Goal: Information Seeking & Learning: Learn about a topic

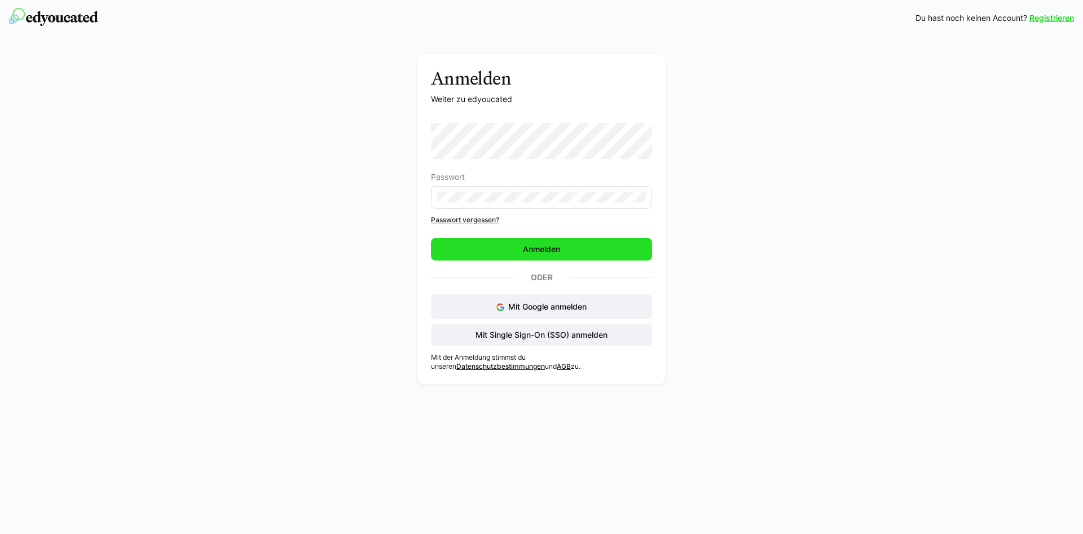
click at [544, 249] on span "Anmelden" at bounding box center [541, 249] width 41 height 11
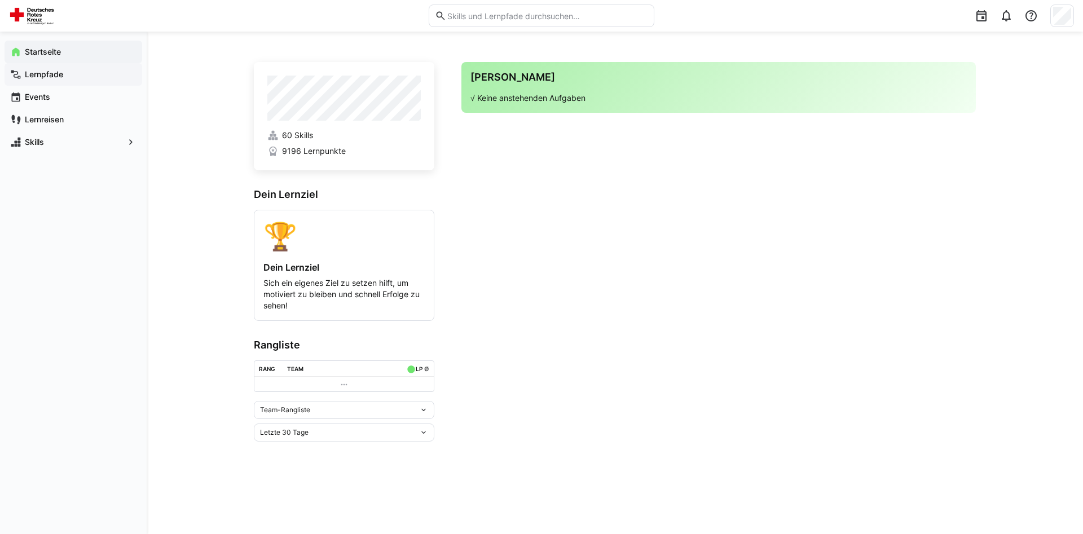
click at [0, 0] on app-navigation-label "Lernpfade" at bounding box center [0, 0] width 0 height 0
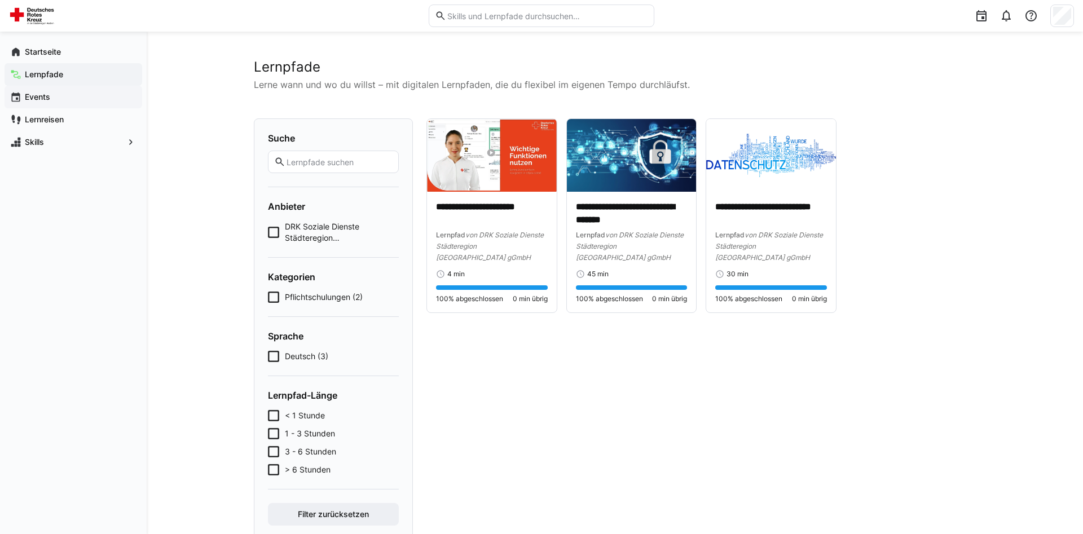
click at [0, 0] on app-navigation-label "Events" at bounding box center [0, 0] width 0 height 0
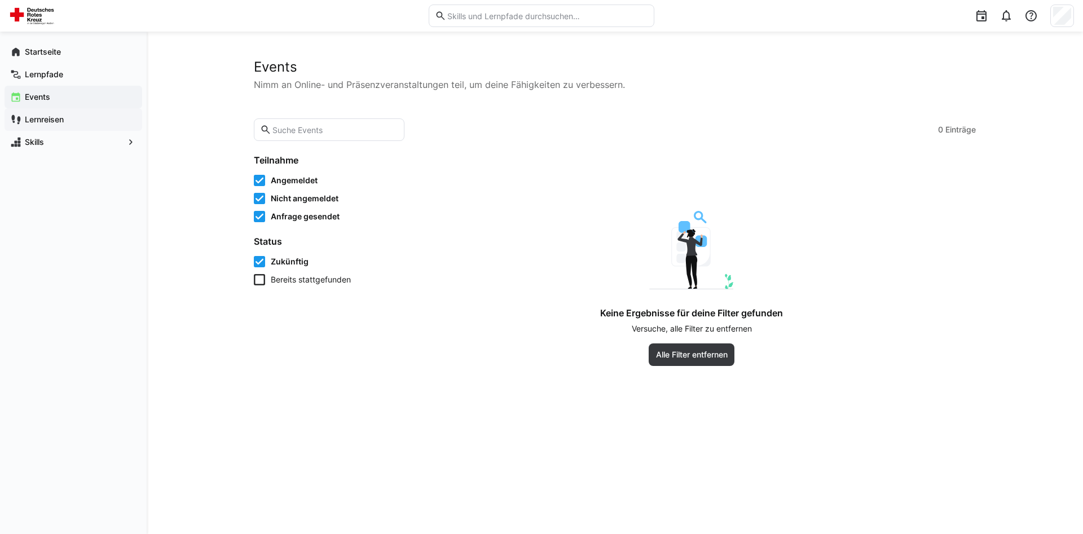
click at [0, 0] on app-navigation-label "Lernreisen" at bounding box center [0, 0] width 0 height 0
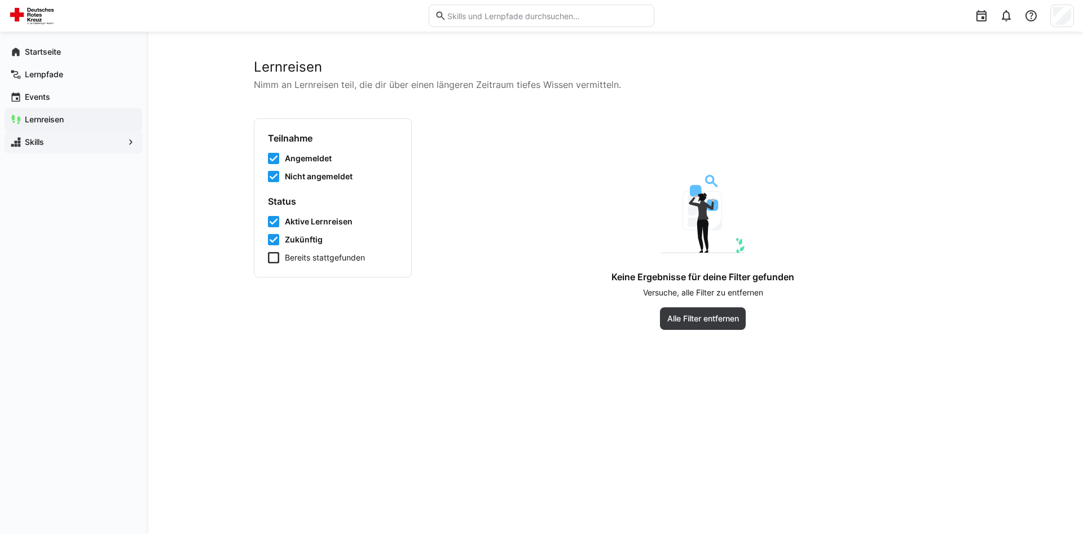
click at [0, 0] on app-navigation-label "Skills" at bounding box center [0, 0] width 0 height 0
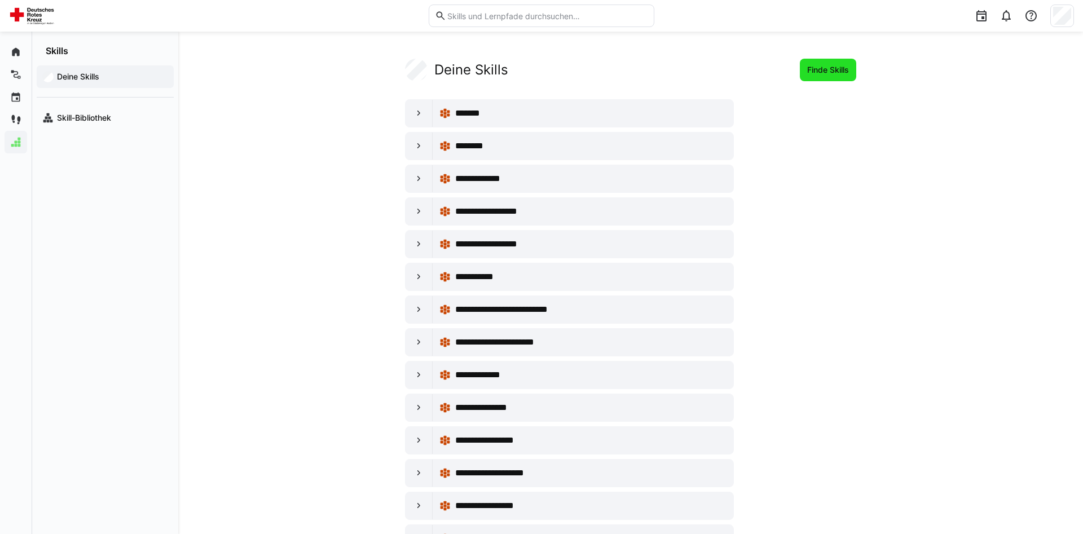
click at [815, 70] on span "Finde Skills" at bounding box center [827, 69] width 45 height 11
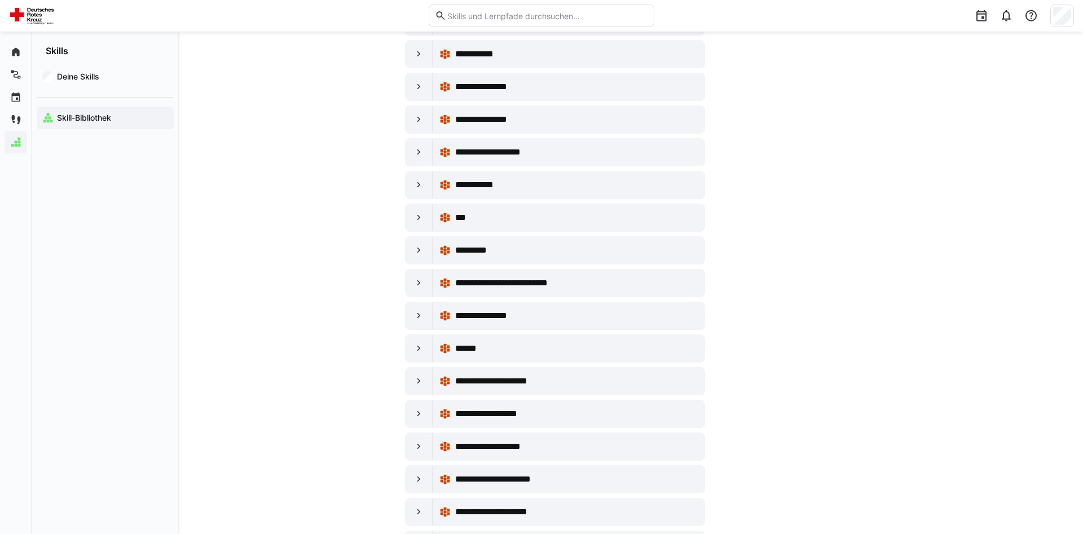
scroll to position [2416, 0]
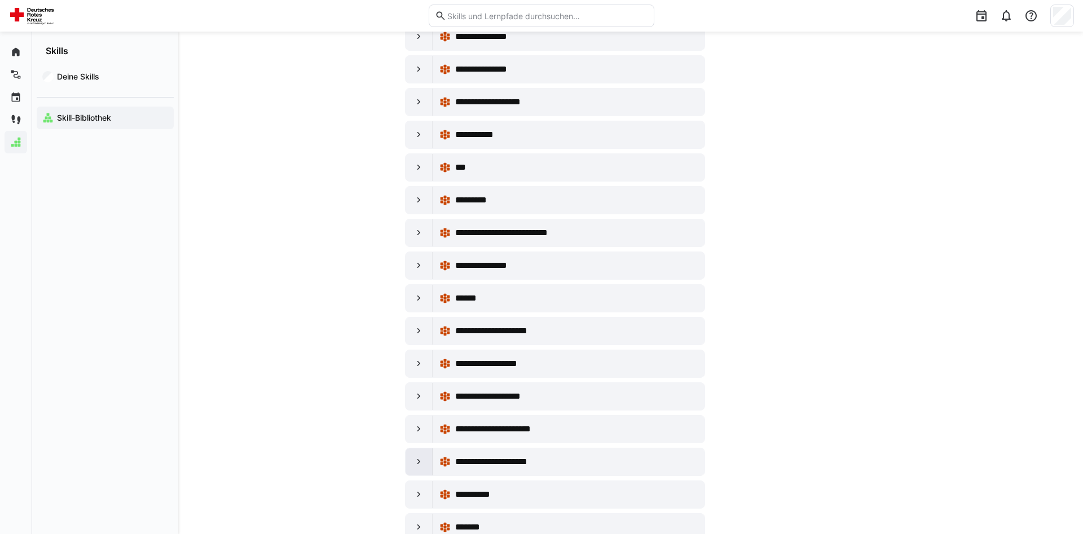
click at [419, 465] on eds-icon at bounding box center [418, 461] width 11 height 11
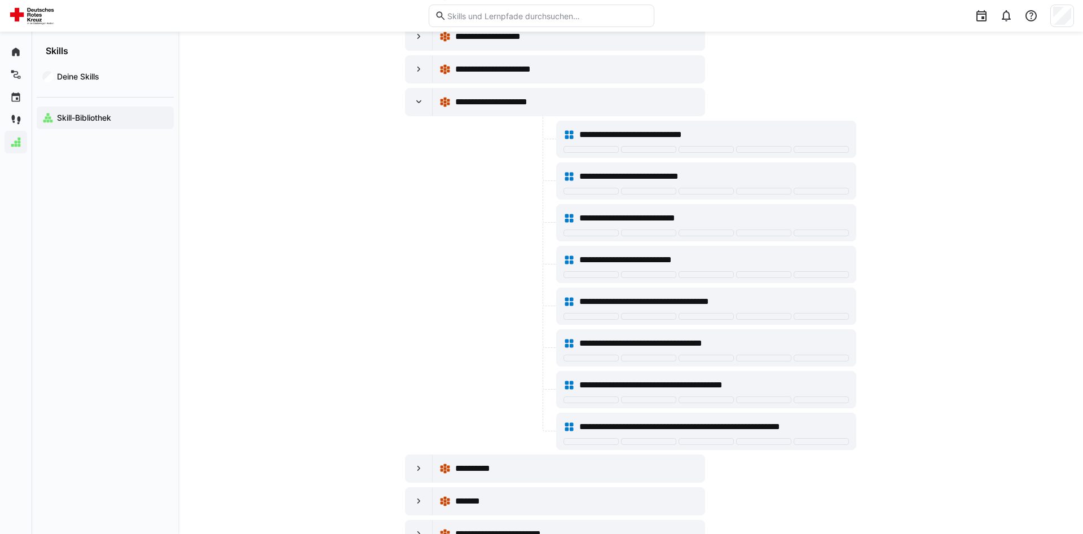
scroll to position [2899, 0]
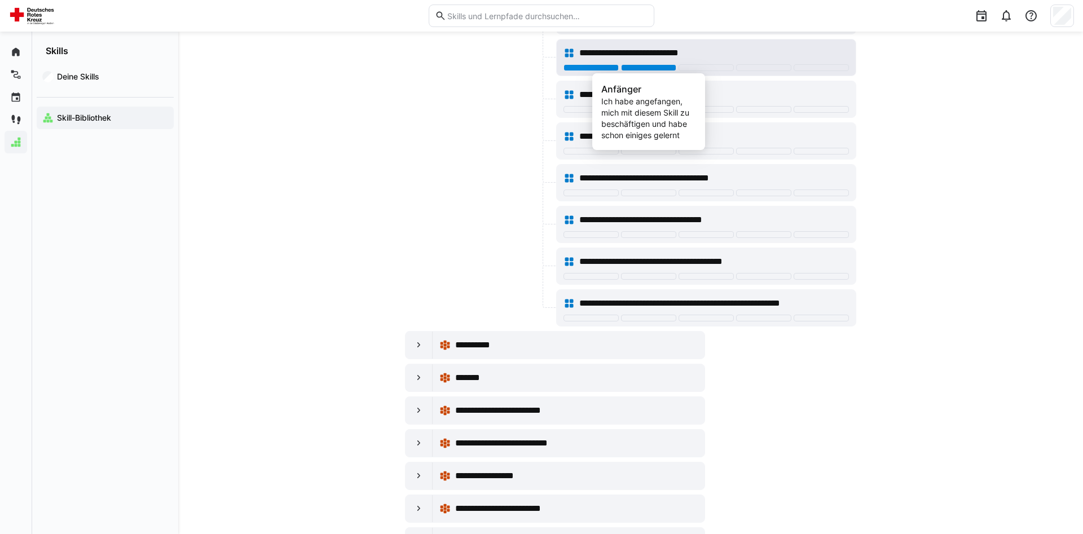
click at [670, 68] on div at bounding box center [648, 67] width 55 height 7
click at [668, 51] on span "**********" at bounding box center [650, 53] width 143 height 14
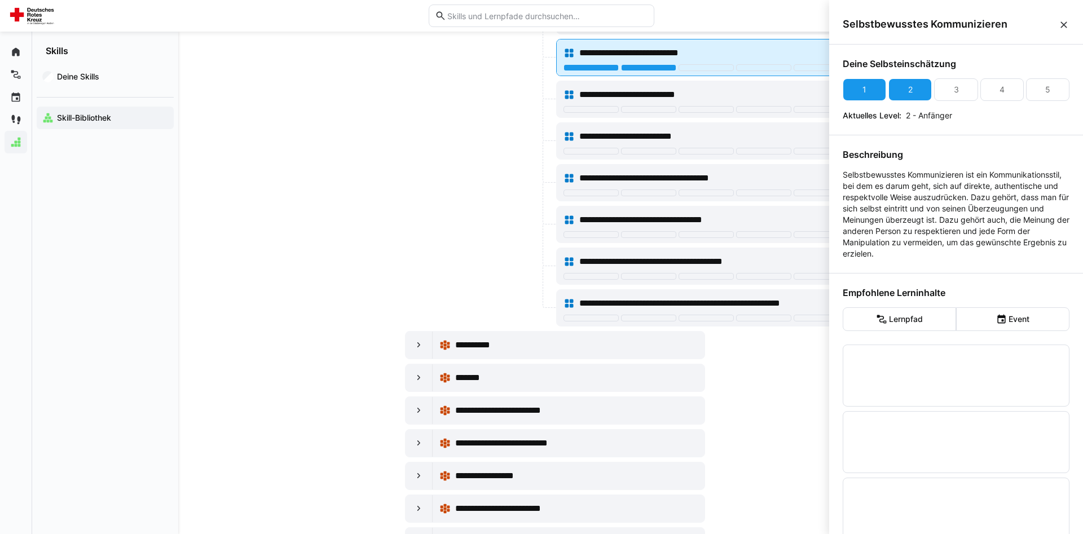
scroll to position [0, 0]
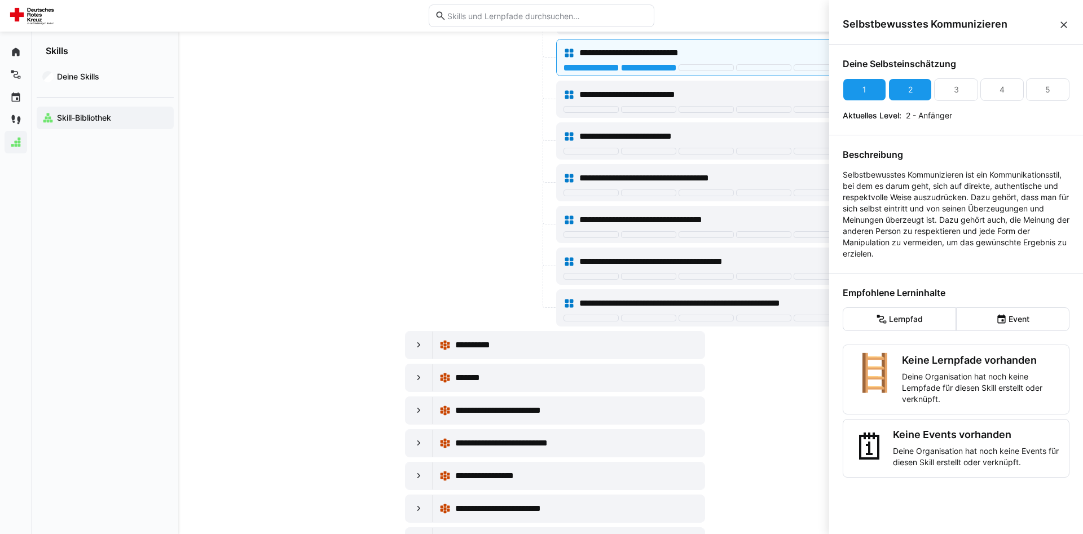
click at [1071, 22] on div "Selbstbewusstes Kommunizieren" at bounding box center [956, 25] width 254 height 40
click at [1064, 23] on eds-icon at bounding box center [1063, 24] width 11 height 11
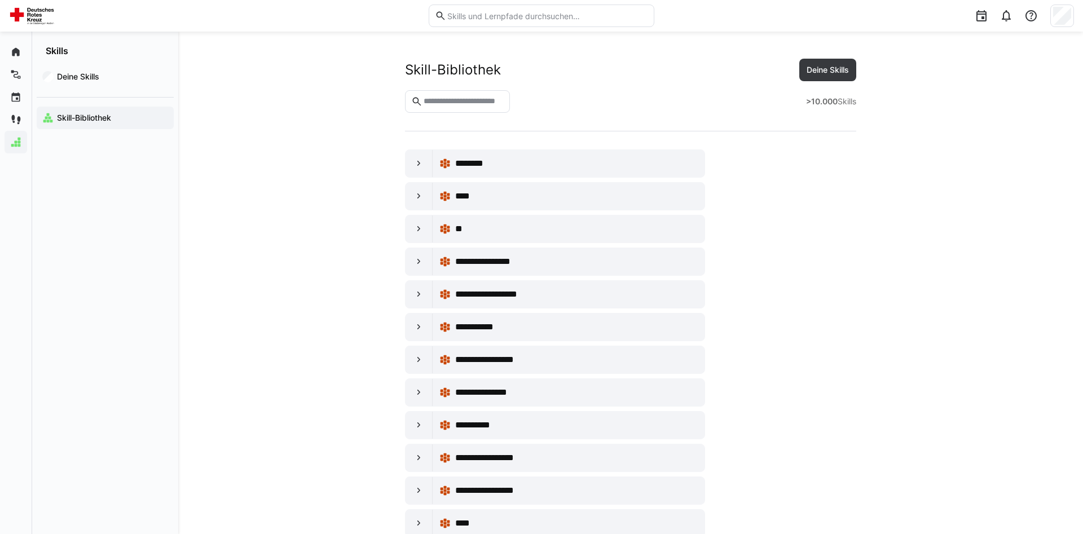
scroll to position [2899, 0]
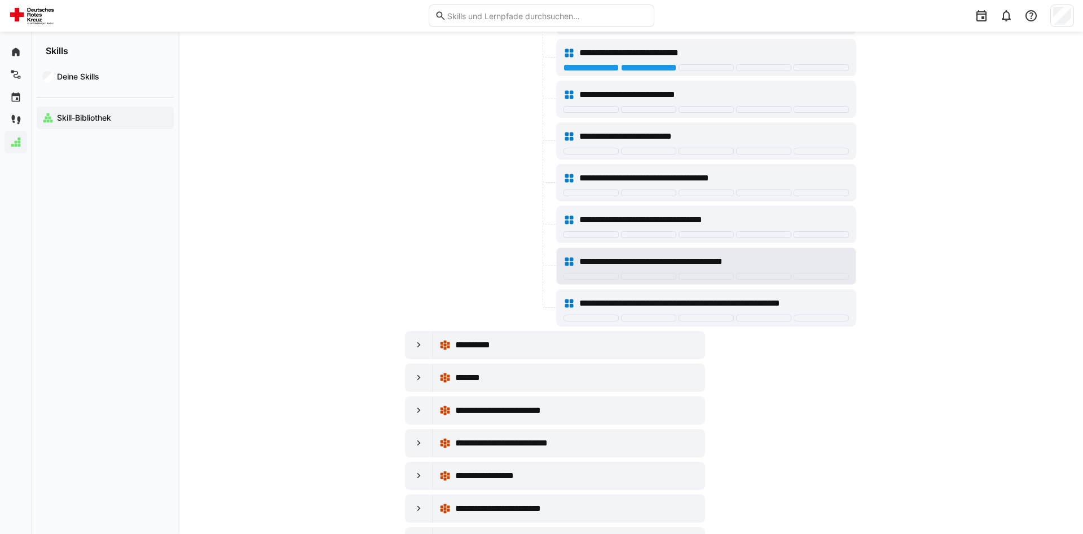
click at [643, 265] on span "**********" at bounding box center [679, 262] width 200 height 14
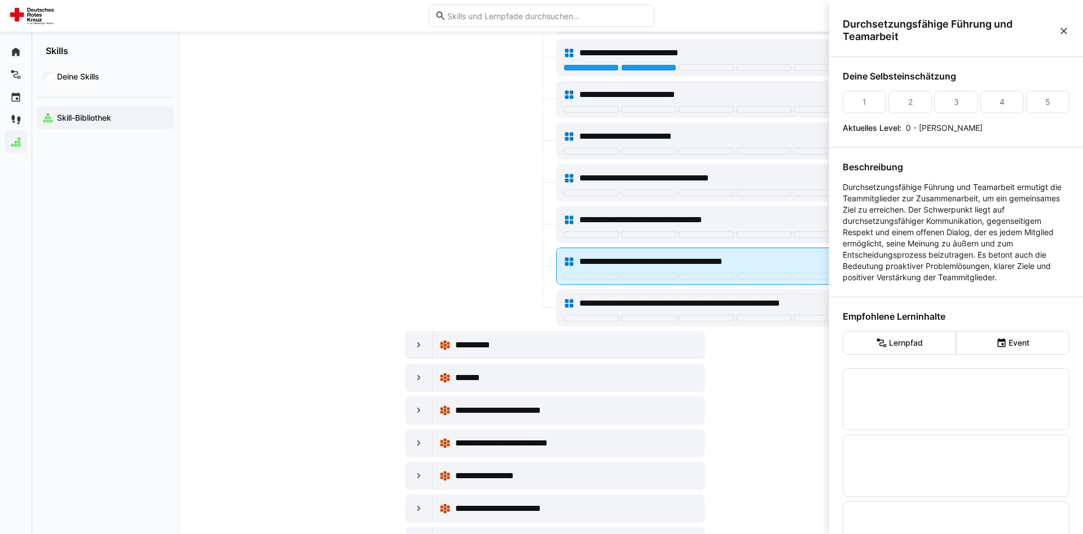
scroll to position [0, 0]
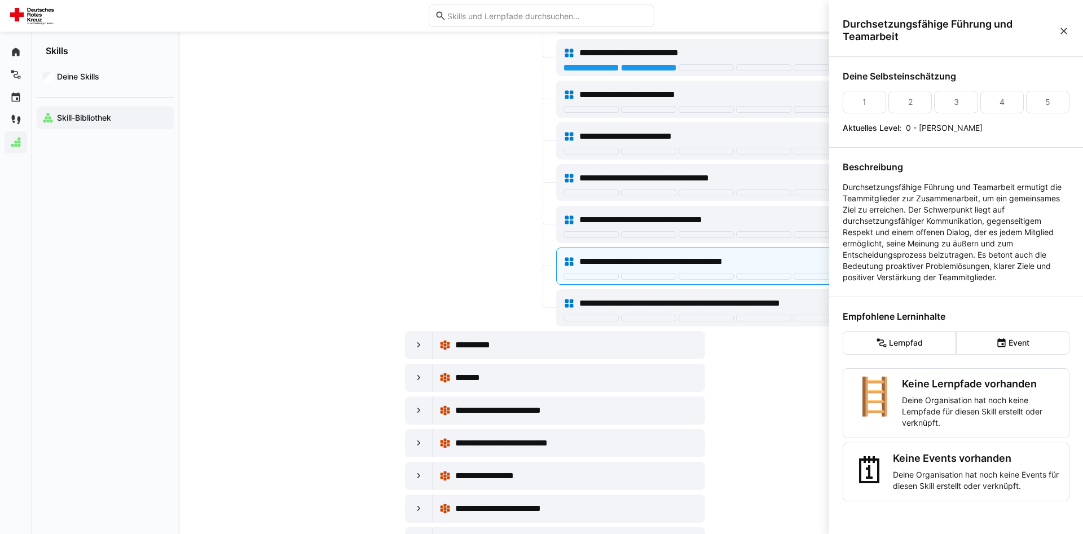
click at [450, 144] on div at bounding box center [479, 140] width 149 height 37
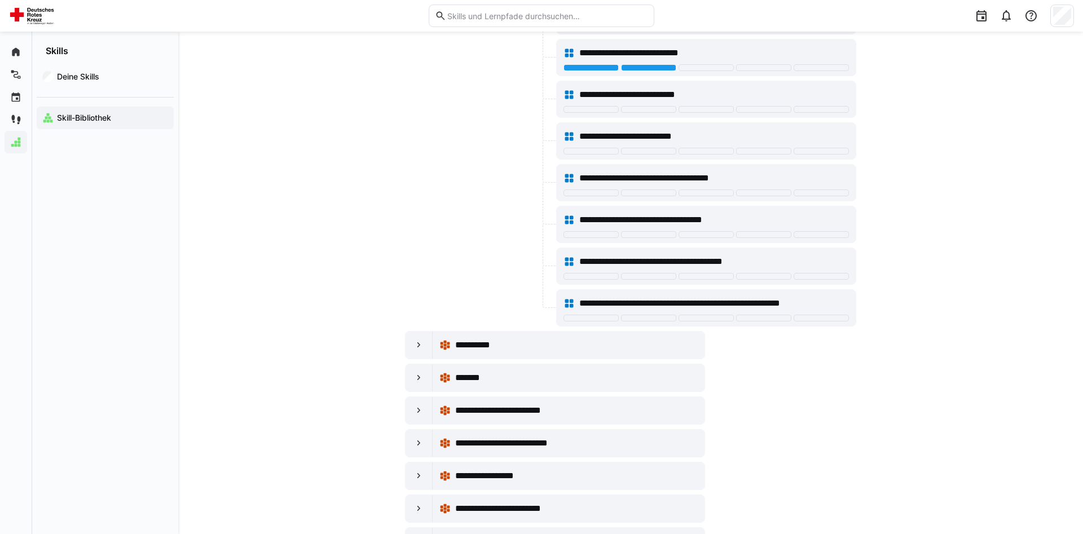
scroll to position [2416, 0]
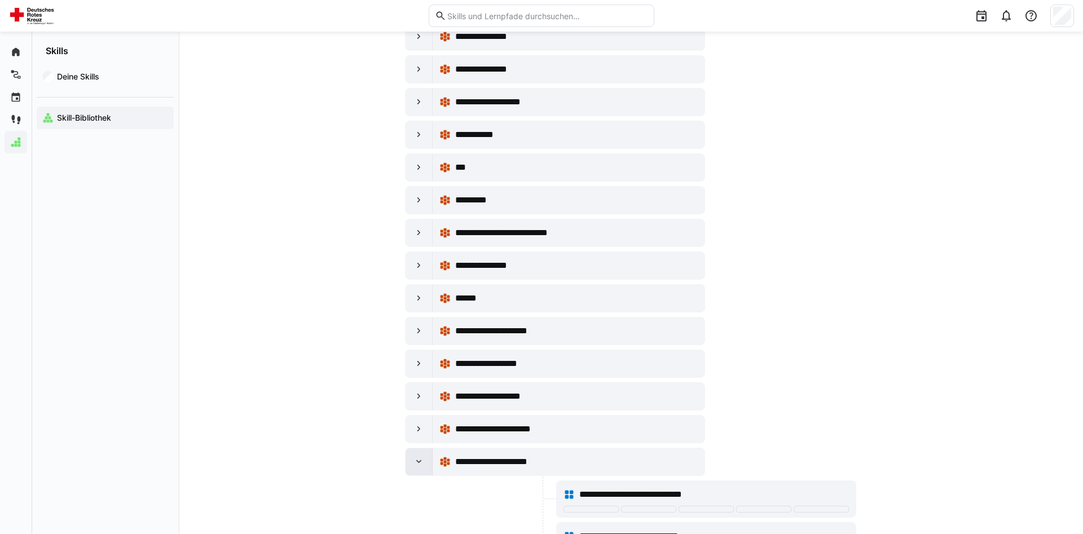
click at [425, 460] on div at bounding box center [418, 461] width 27 height 27
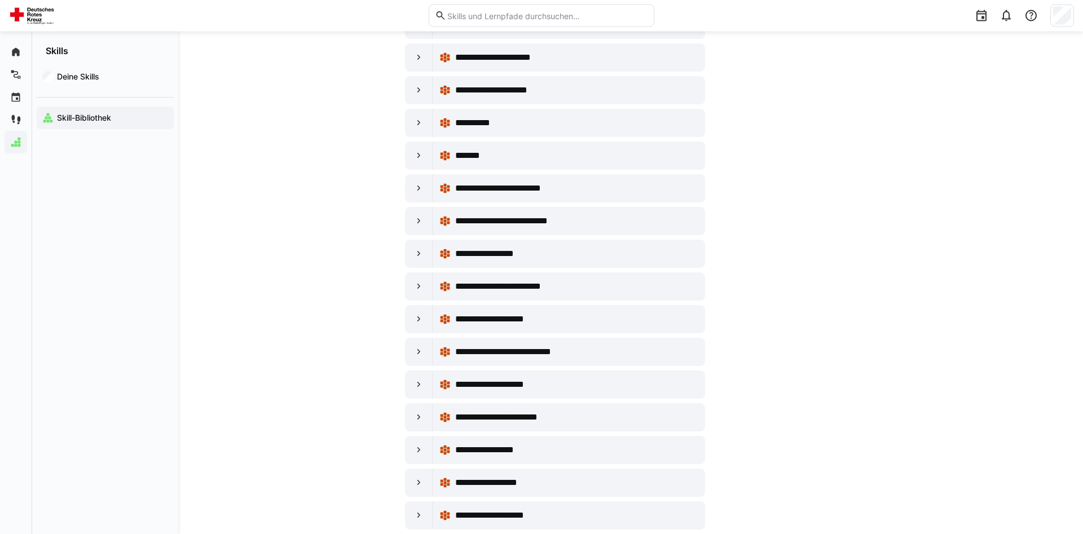
scroll to position [2899, 0]
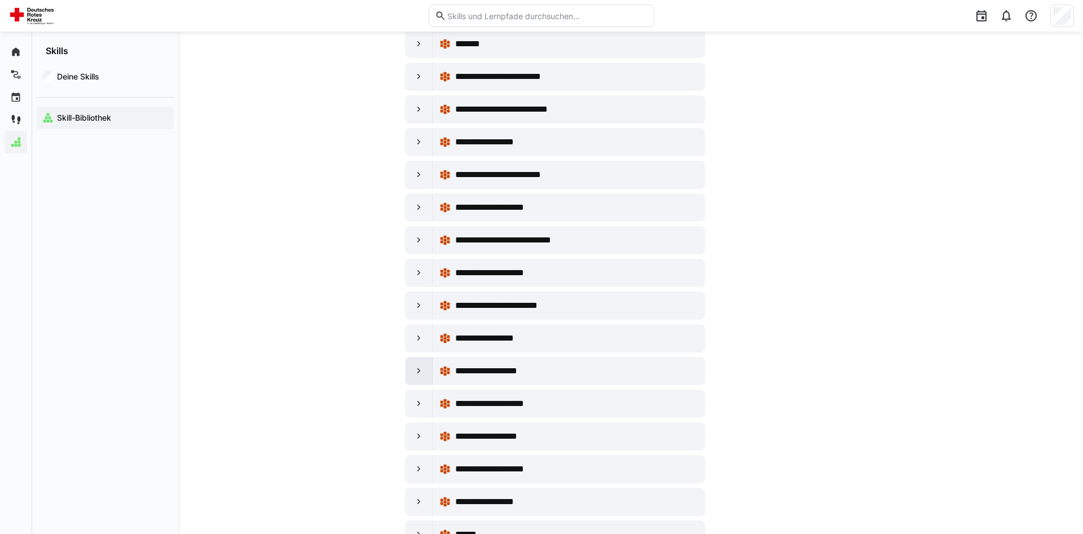
click at [421, 369] on eds-icon at bounding box center [418, 370] width 11 height 11
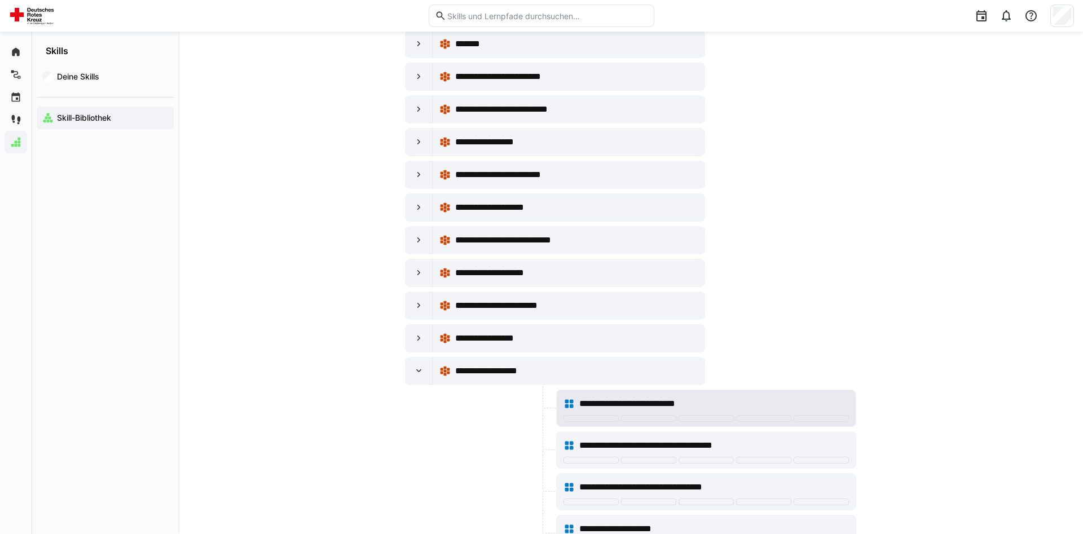
click at [630, 404] on span "**********" at bounding box center [640, 404] width 123 height 14
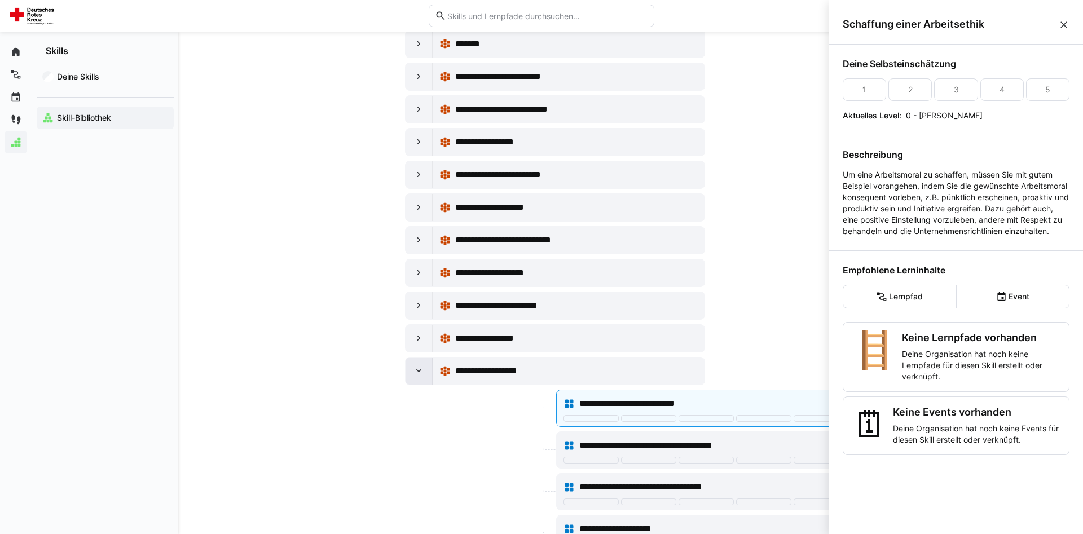
click at [412, 367] on div at bounding box center [418, 370] width 27 height 27
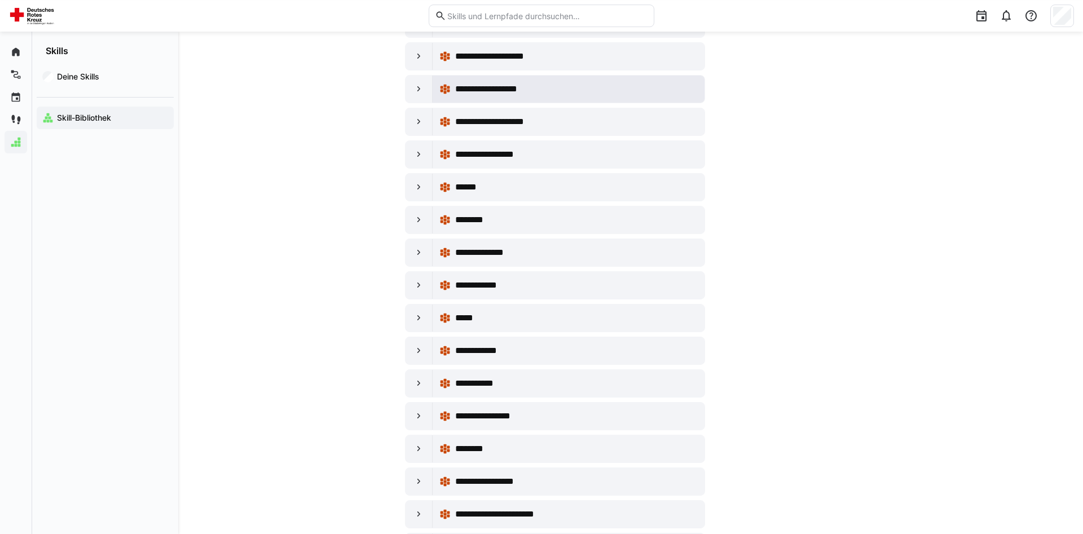
scroll to position [3382, 0]
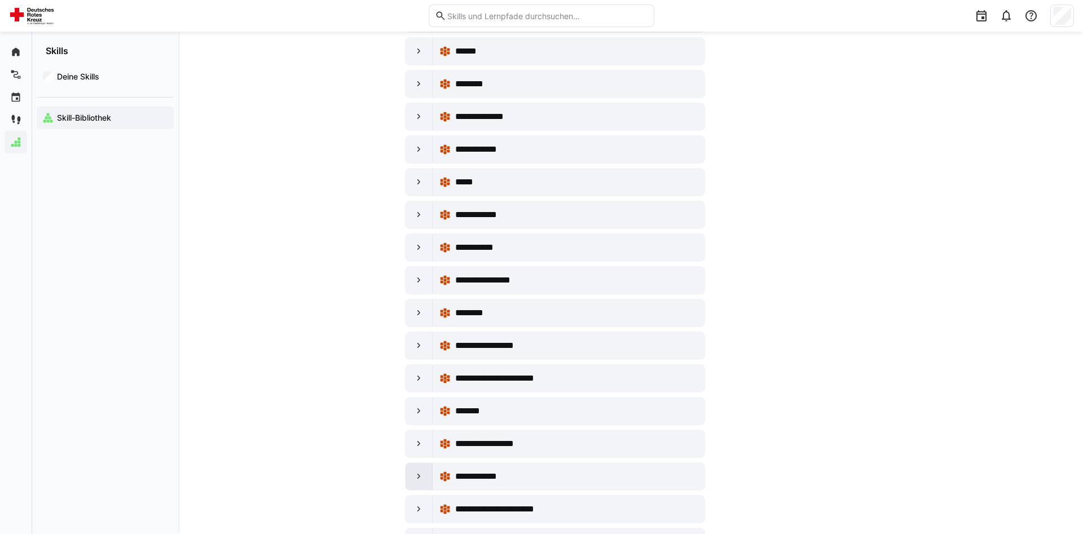
click at [421, 479] on eds-icon at bounding box center [418, 476] width 11 height 11
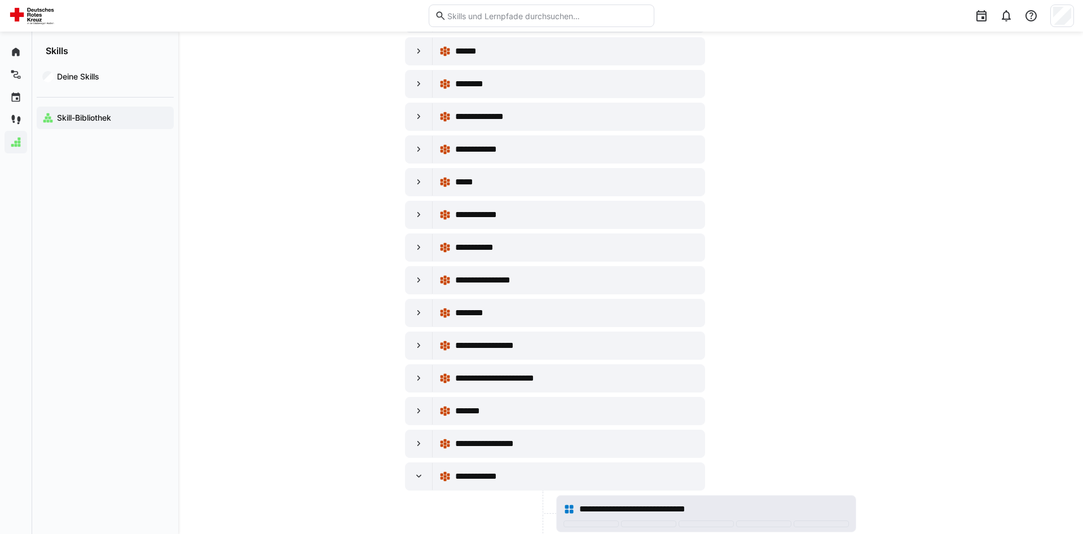
click at [633, 509] on span "**********" at bounding box center [656, 509] width 155 height 14
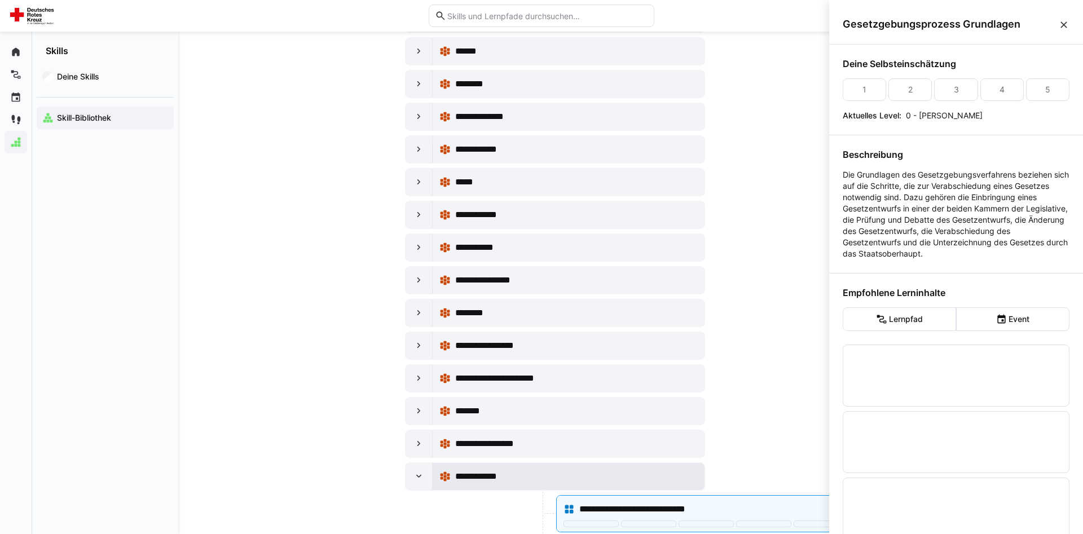
scroll to position [0, 0]
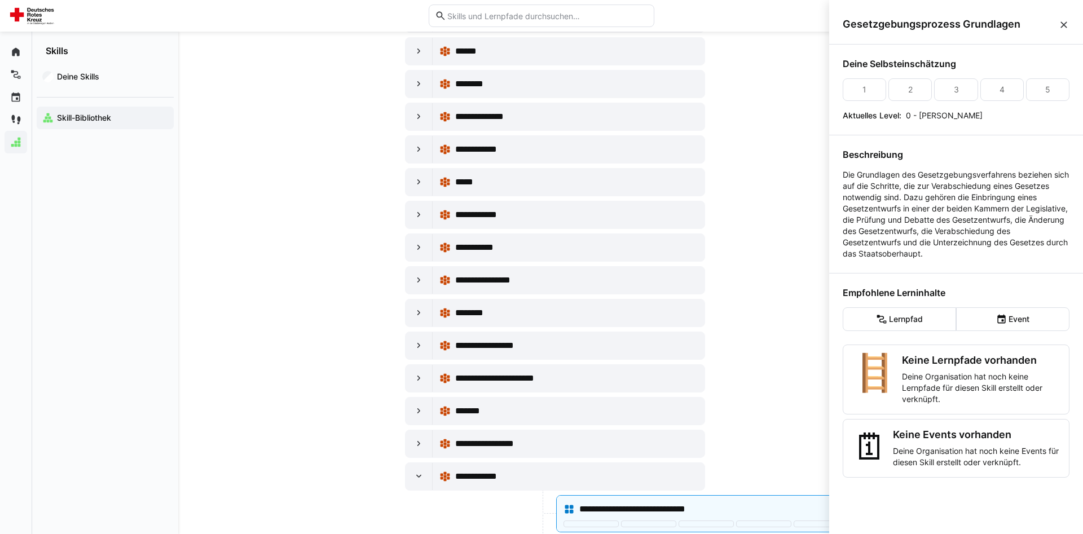
click at [1067, 26] on eds-icon at bounding box center [1063, 24] width 11 height 11
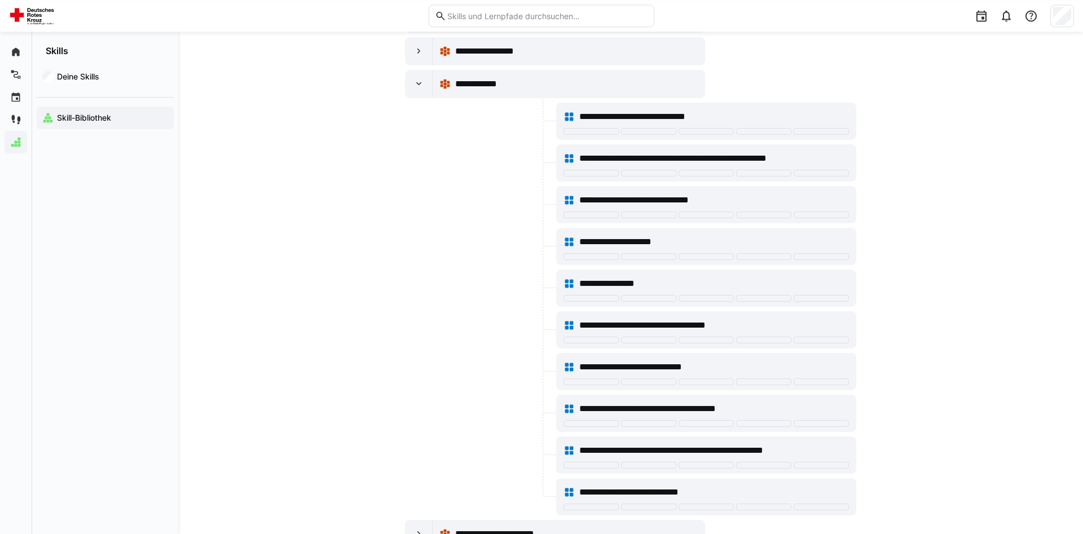
scroll to position [3865, 0]
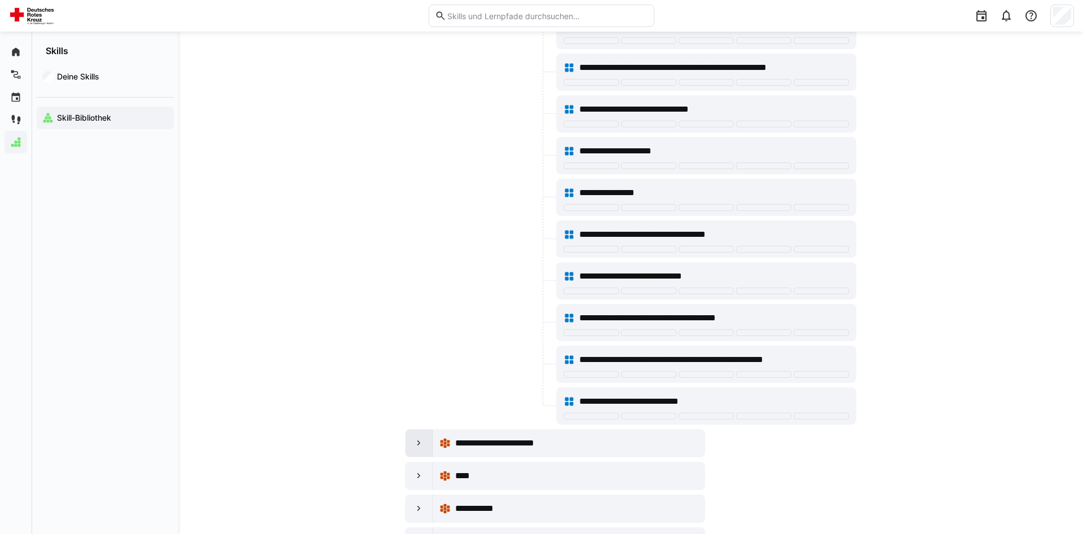
click at [417, 445] on eds-icon at bounding box center [418, 443] width 11 height 11
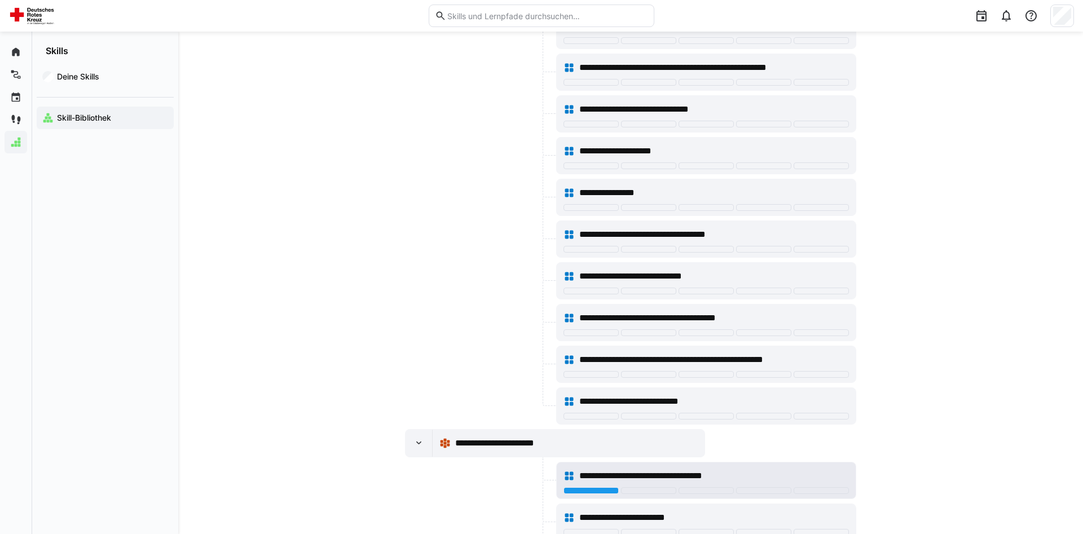
click at [623, 475] on span "**********" at bounding box center [662, 476] width 167 height 14
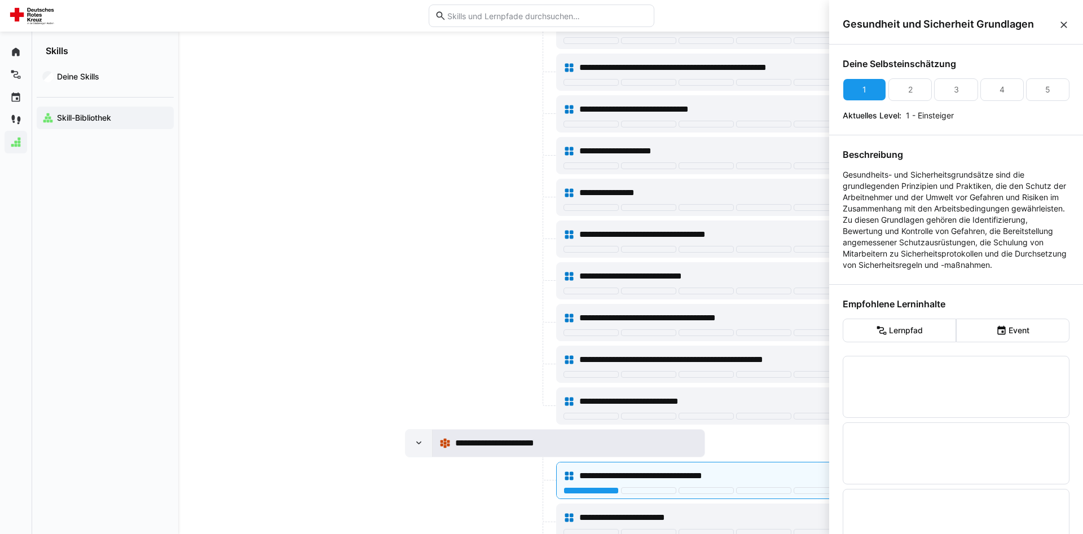
scroll to position [0, 0]
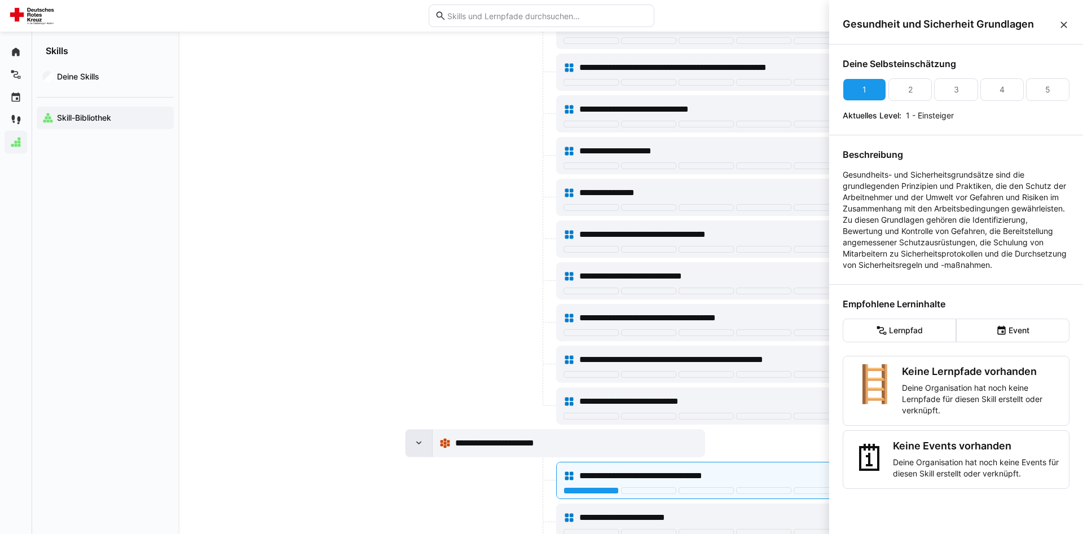
click at [422, 447] on eds-icon at bounding box center [418, 443] width 11 height 11
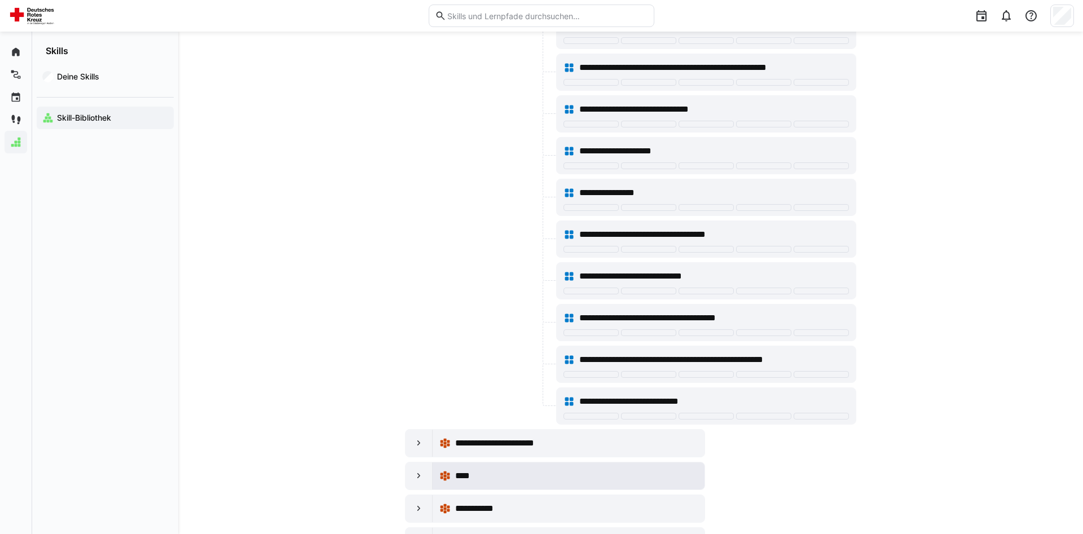
scroll to position [4349, 0]
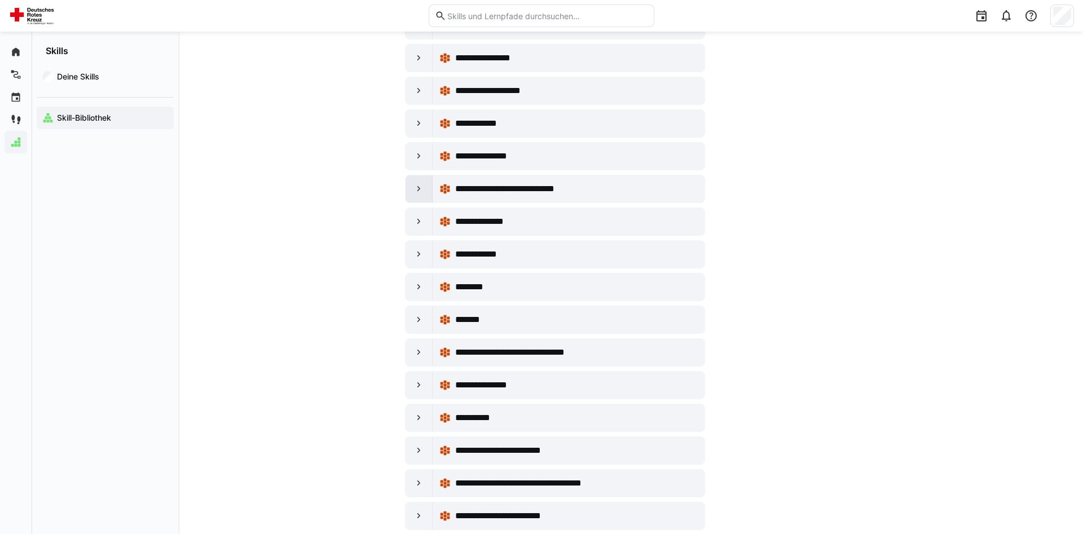
click at [414, 185] on eds-icon at bounding box center [418, 188] width 11 height 11
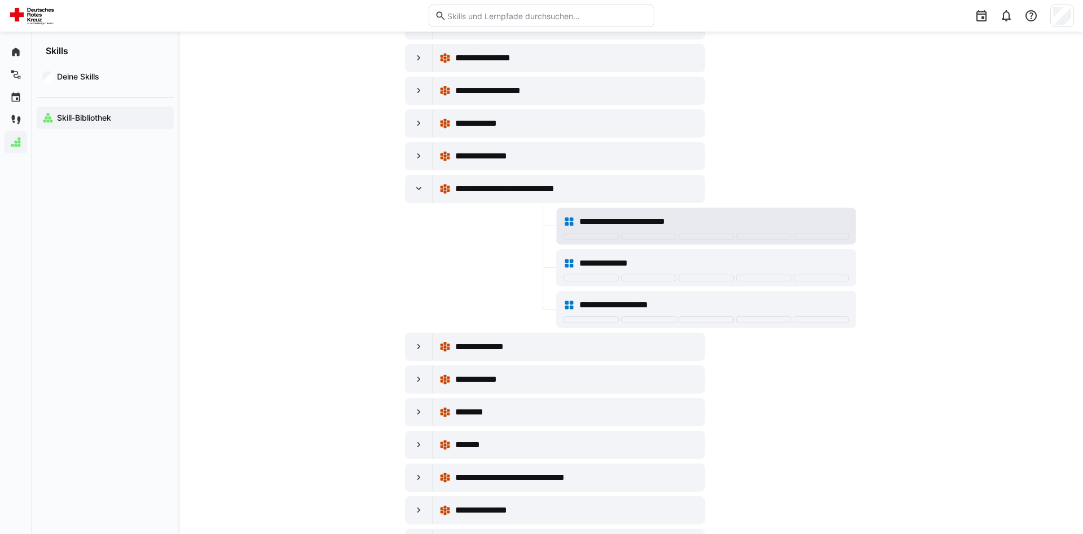
click at [629, 215] on span "**********" at bounding box center [635, 222] width 112 height 14
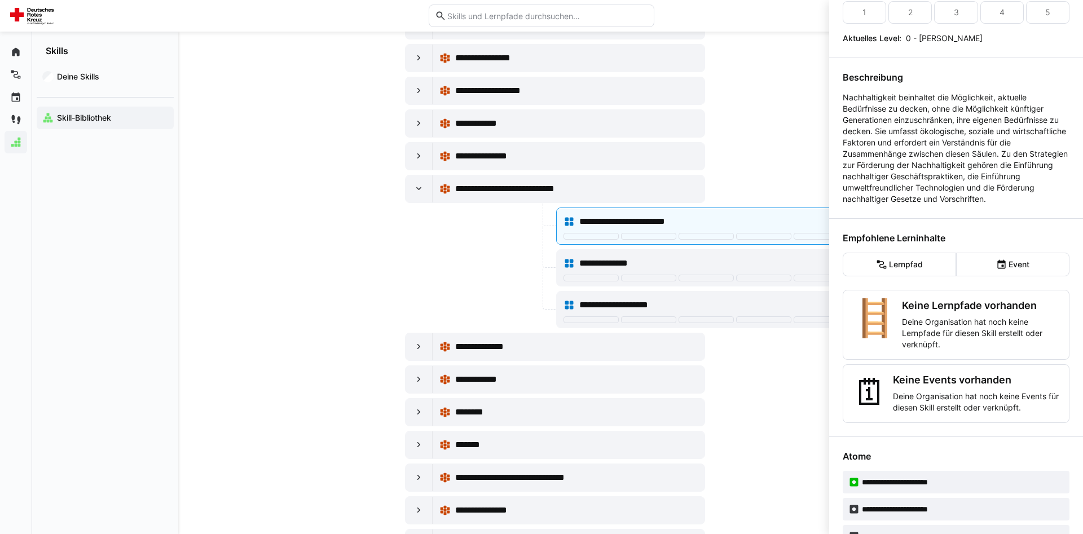
scroll to position [109, 0]
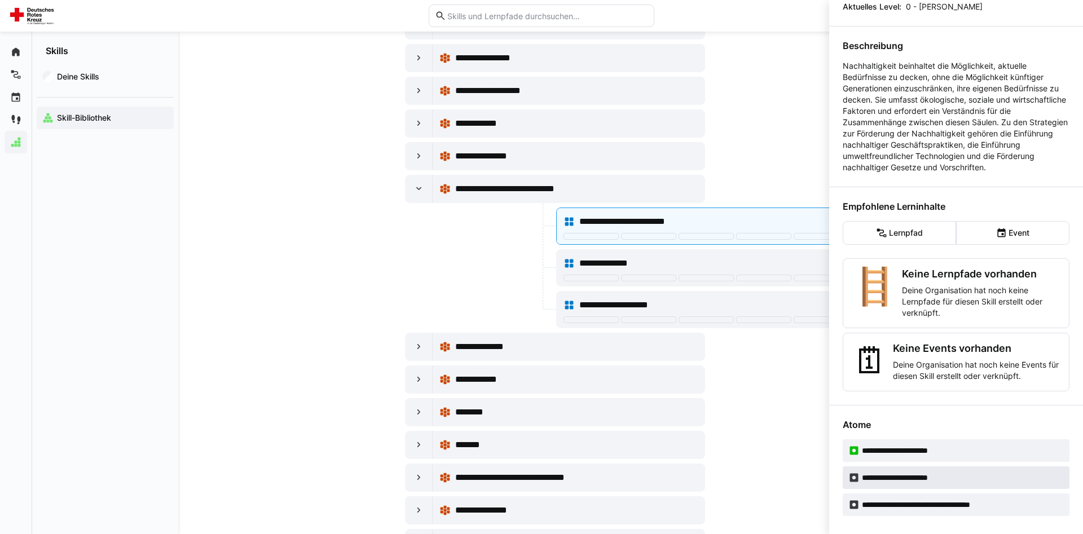
click at [878, 479] on span "**********" at bounding box center [910, 477] width 96 height 11
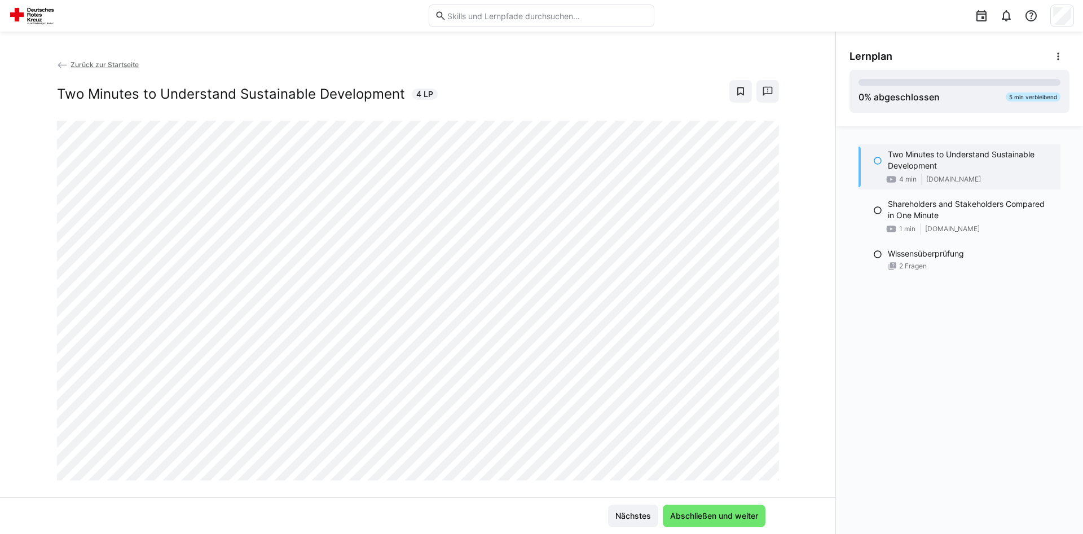
click at [858, 406] on div "Two Minutes to Understand Sustainable Development 4 min www.youtube.com Shareho…" at bounding box center [959, 330] width 247 height 408
drag, startPoint x: 705, startPoint y: 508, endPoint x: 697, endPoint y: 491, distance: 19.2
click at [705, 507] on span "Abschließen und weiter" at bounding box center [713, 516] width 103 height 23
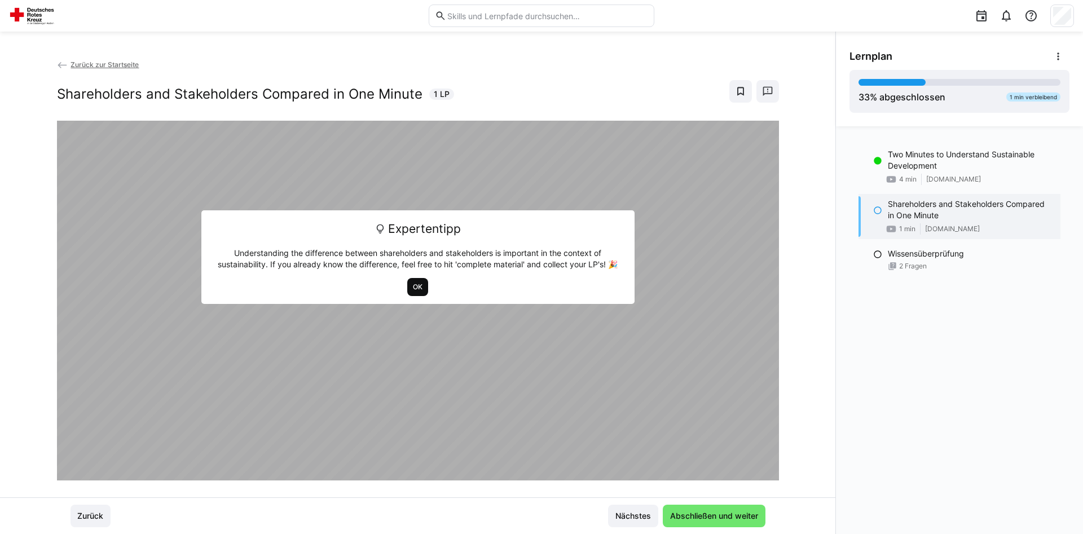
click at [413, 282] on span "OK" at bounding box center [417, 287] width 21 height 18
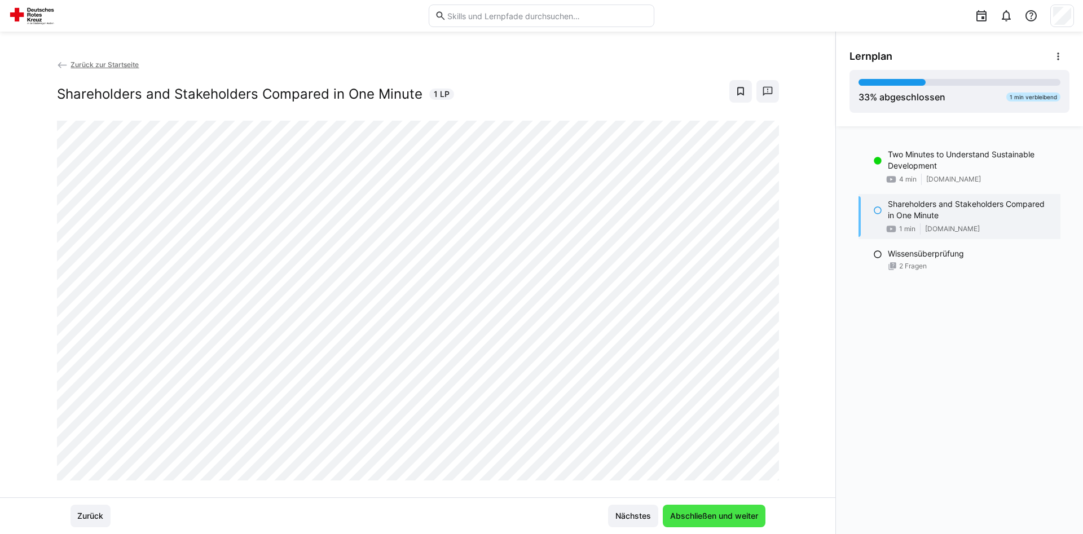
click at [695, 510] on span "Abschließen und weiter" at bounding box center [713, 516] width 103 height 23
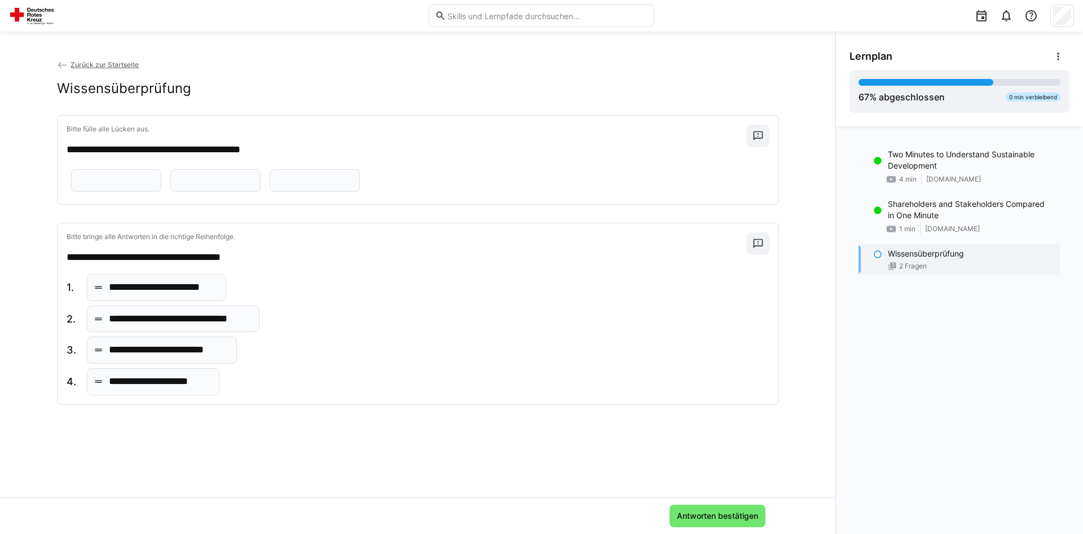
click at [103, 67] on span "Zurück zur Startseite" at bounding box center [104, 64] width 68 height 8
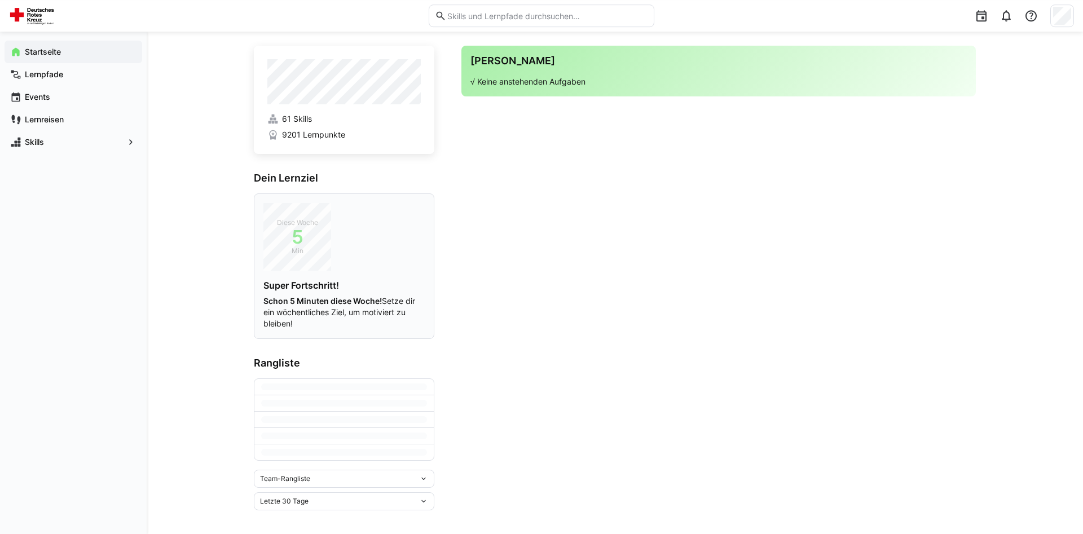
scroll to position [20, 0]
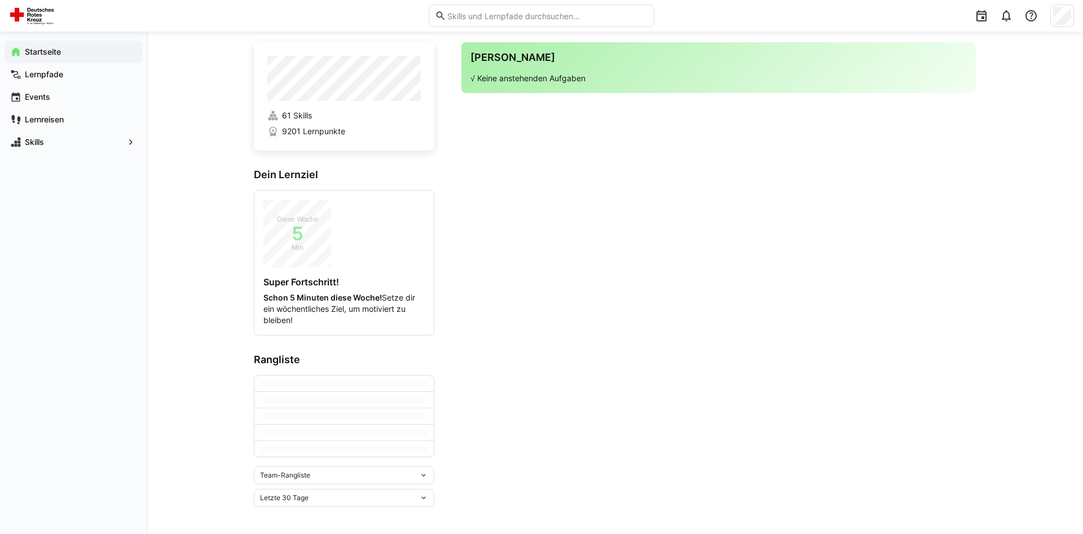
drag, startPoint x: 422, startPoint y: 475, endPoint x: 411, endPoint y: 463, distance: 16.4
click at [421, 473] on eds-icon at bounding box center [423, 475] width 9 height 9
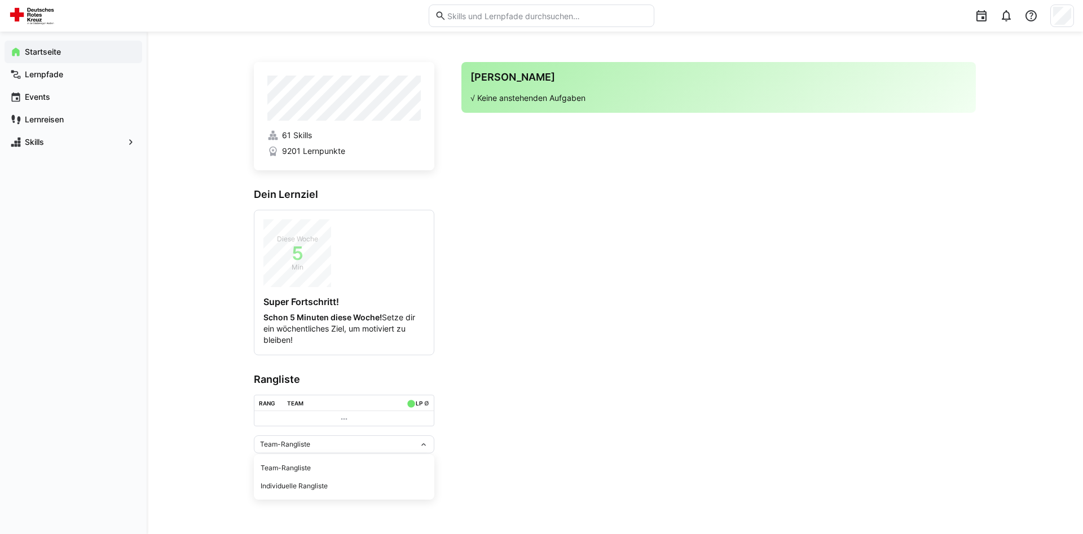
scroll to position [0, 0]
click at [302, 481] on div "Individuelle Rangliste" at bounding box center [343, 485] width 167 height 9
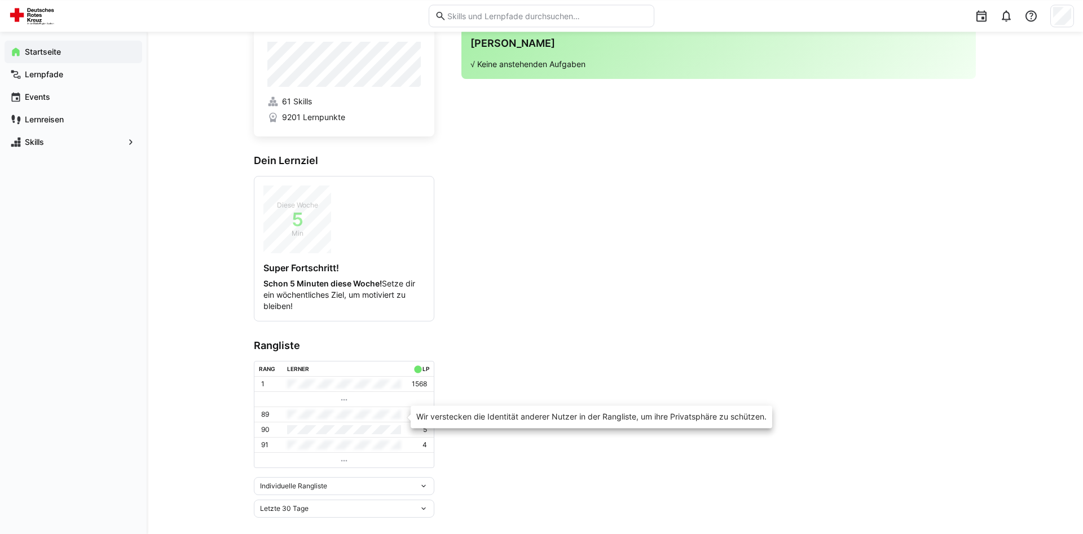
scroll to position [45, 0]
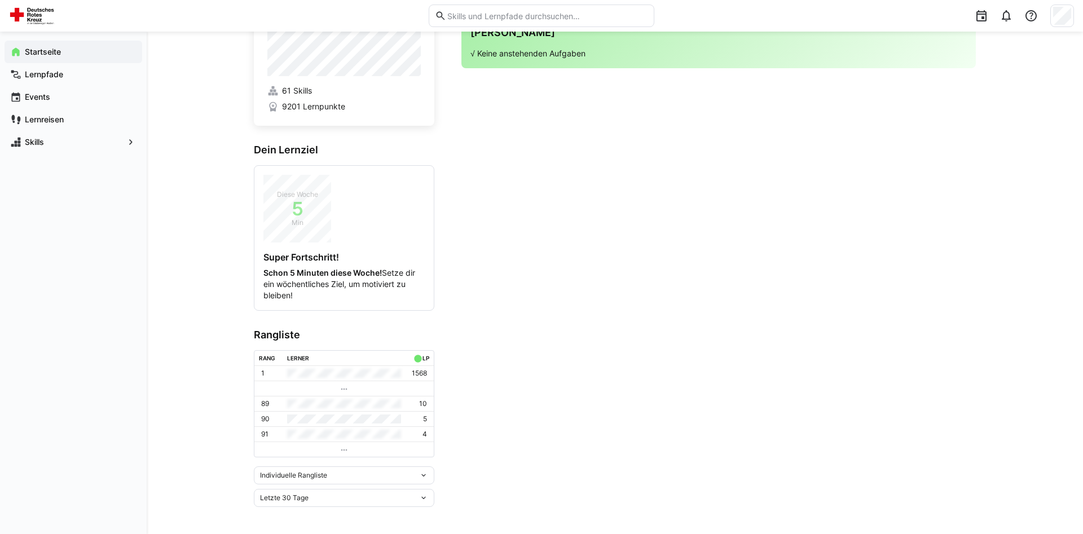
click at [422, 496] on eds-icon at bounding box center [423, 497] width 9 height 9
click at [301, 452] on div "Letztes Jahr" at bounding box center [343, 456] width 167 height 9
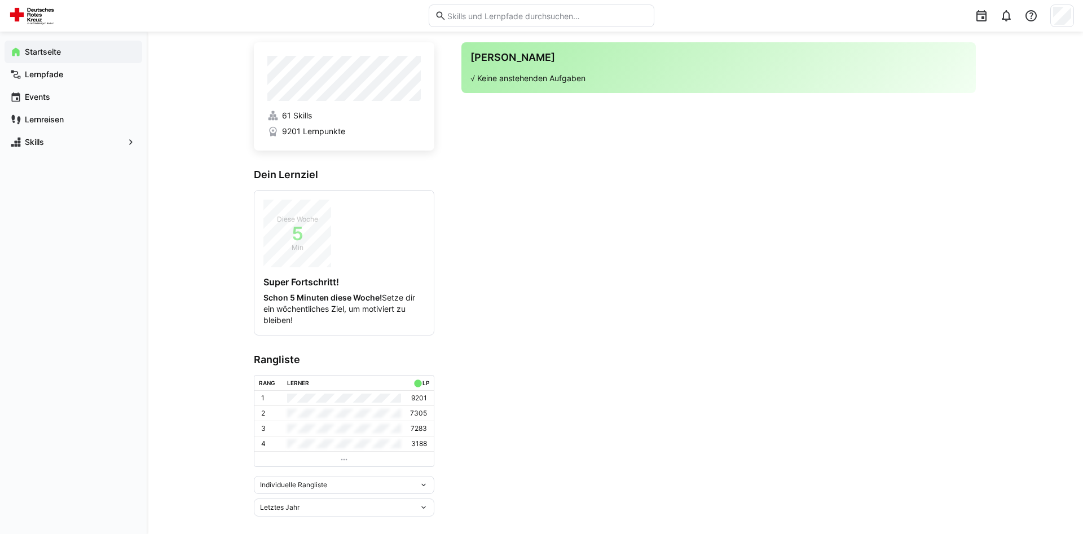
scroll to position [0, 0]
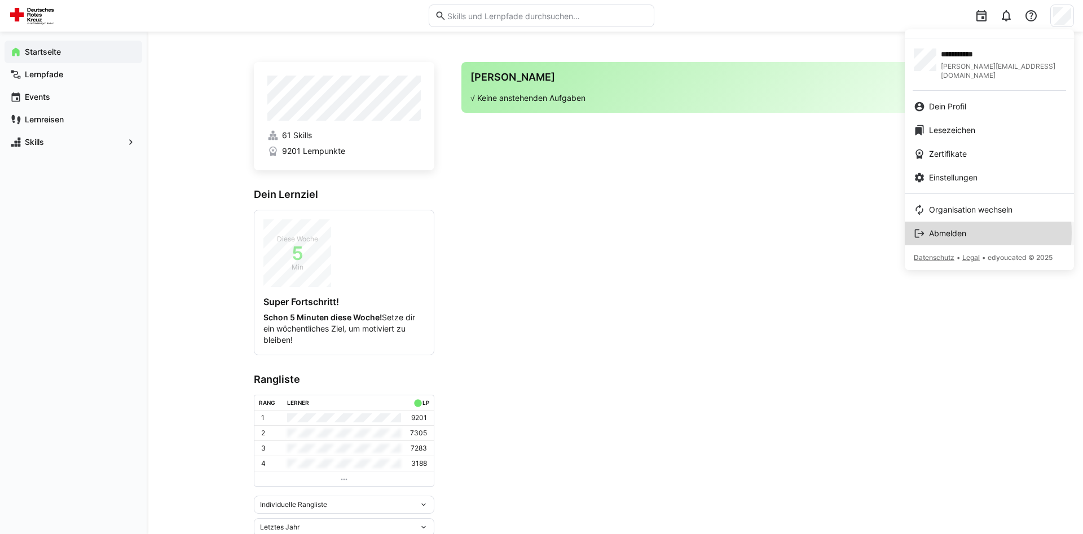
click at [938, 228] on span "Abmelden" at bounding box center [947, 233] width 37 height 11
